Goal: Entertainment & Leisure: Consume media (video, audio)

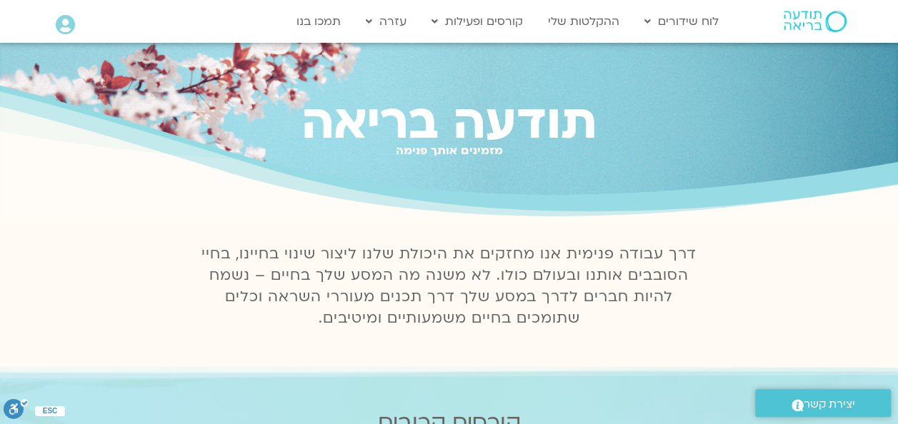
click at [67, 26] on icon at bounding box center [65, 25] width 19 height 20
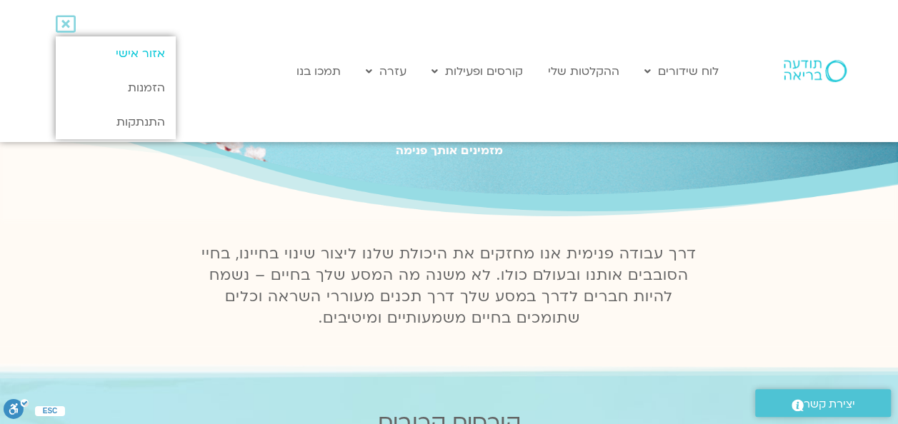
click at [140, 57] on link "אזור אישי" at bounding box center [115, 53] width 119 height 34
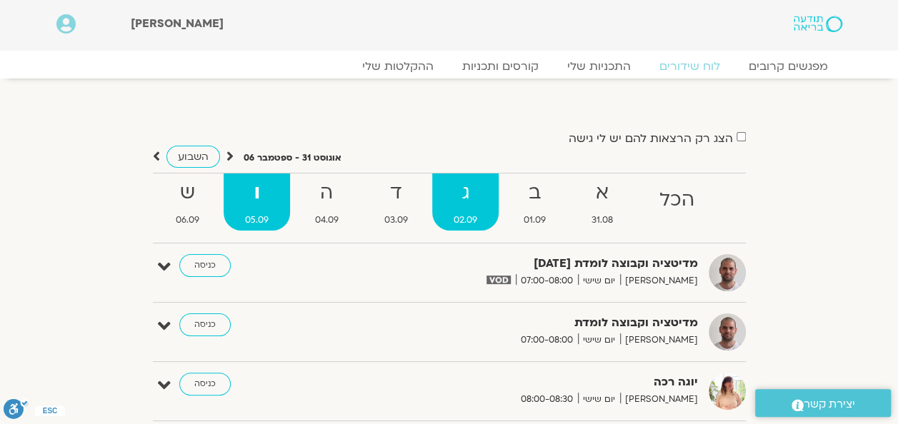
click at [469, 190] on strong "ג" at bounding box center [465, 193] width 66 height 32
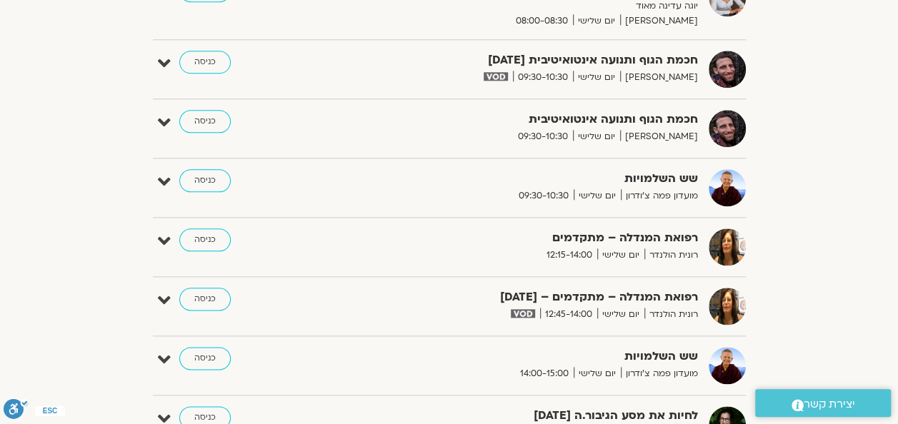
scroll to position [1000, 0]
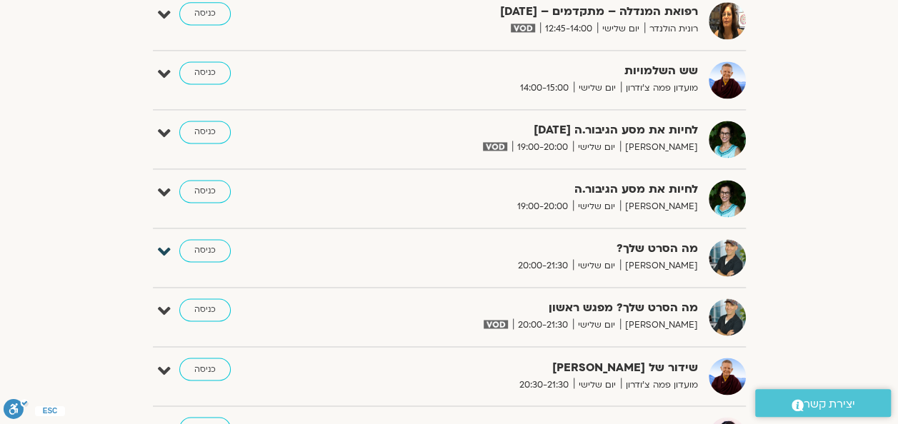
click at [163, 249] on icon at bounding box center [164, 252] width 13 height 20
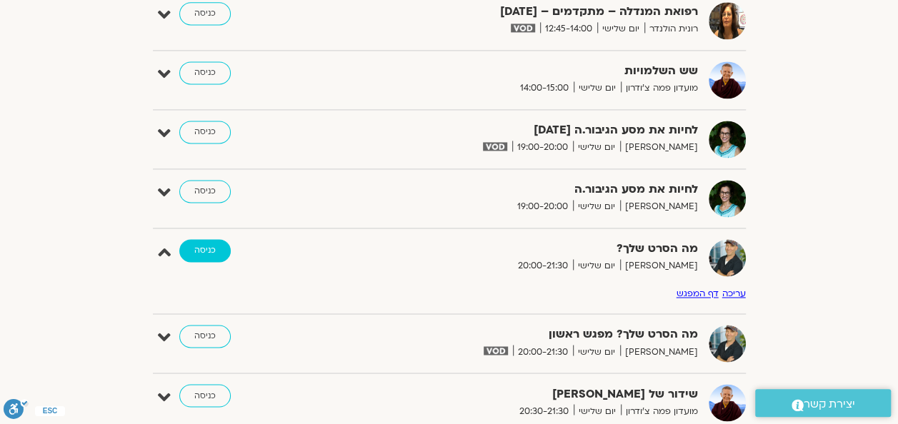
click at [206, 247] on link "כניסה" at bounding box center [204, 250] width 51 height 23
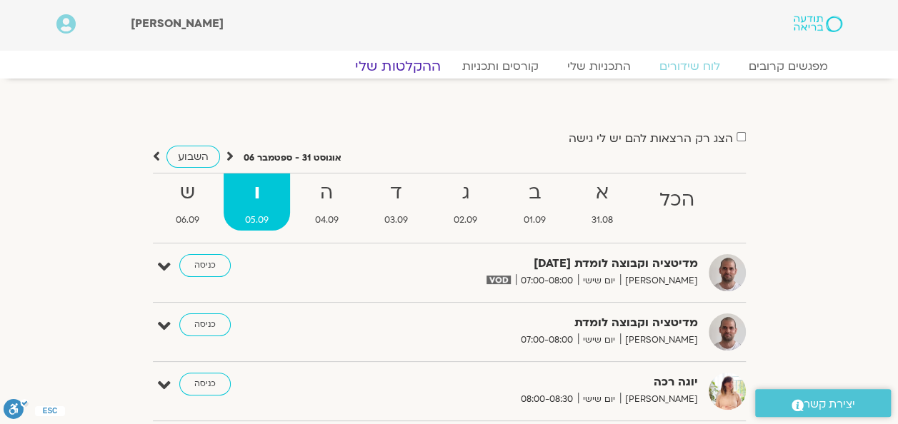
click at [414, 69] on link "ההקלטות שלי" at bounding box center [398, 66] width 120 height 17
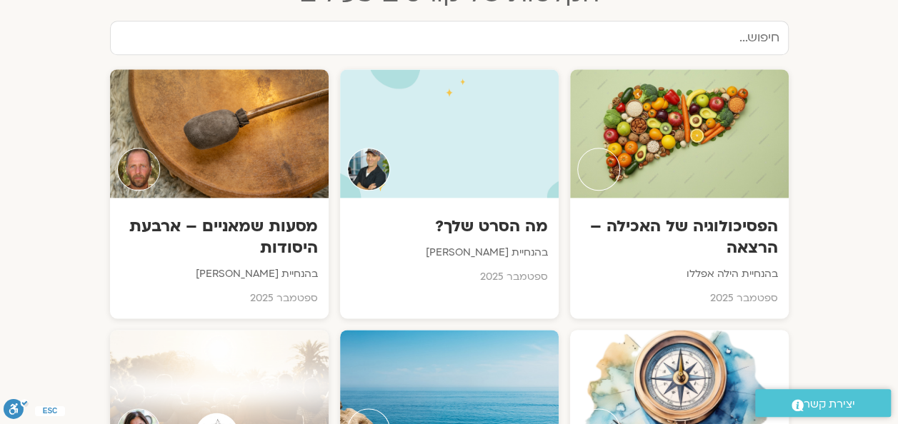
scroll to position [786, 0]
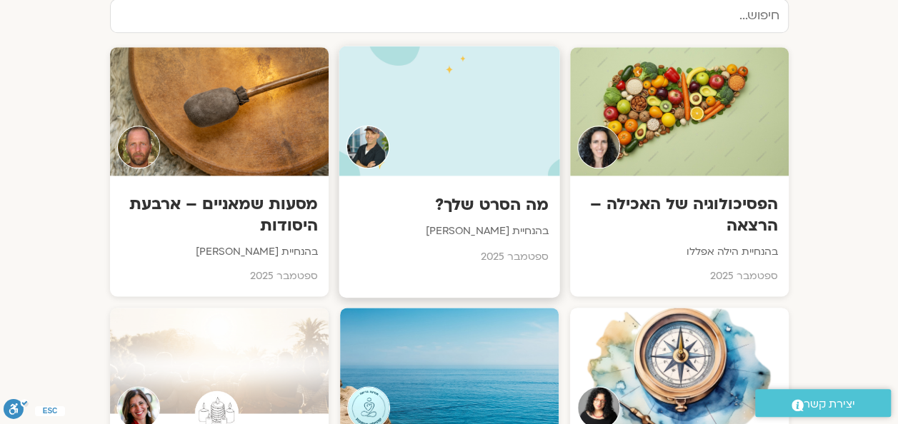
click at [491, 194] on h3 "מה הסרט שלך?" at bounding box center [448, 205] width 199 height 22
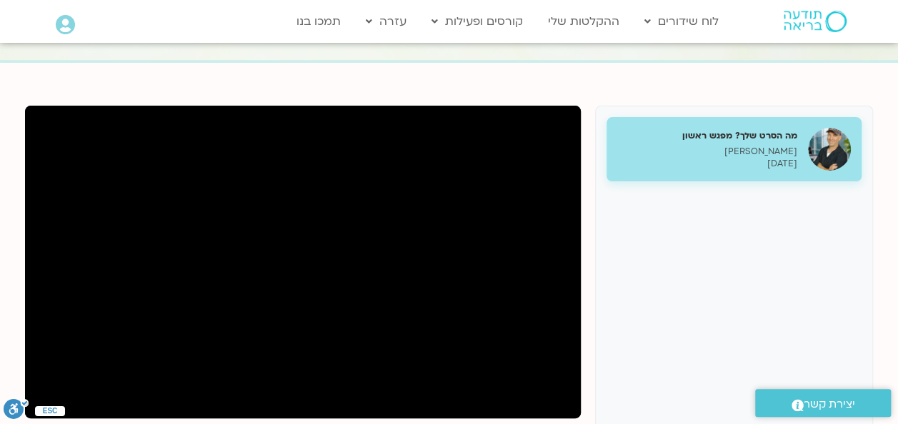
scroll to position [16, 0]
